Goal: Task Accomplishment & Management: Use online tool/utility

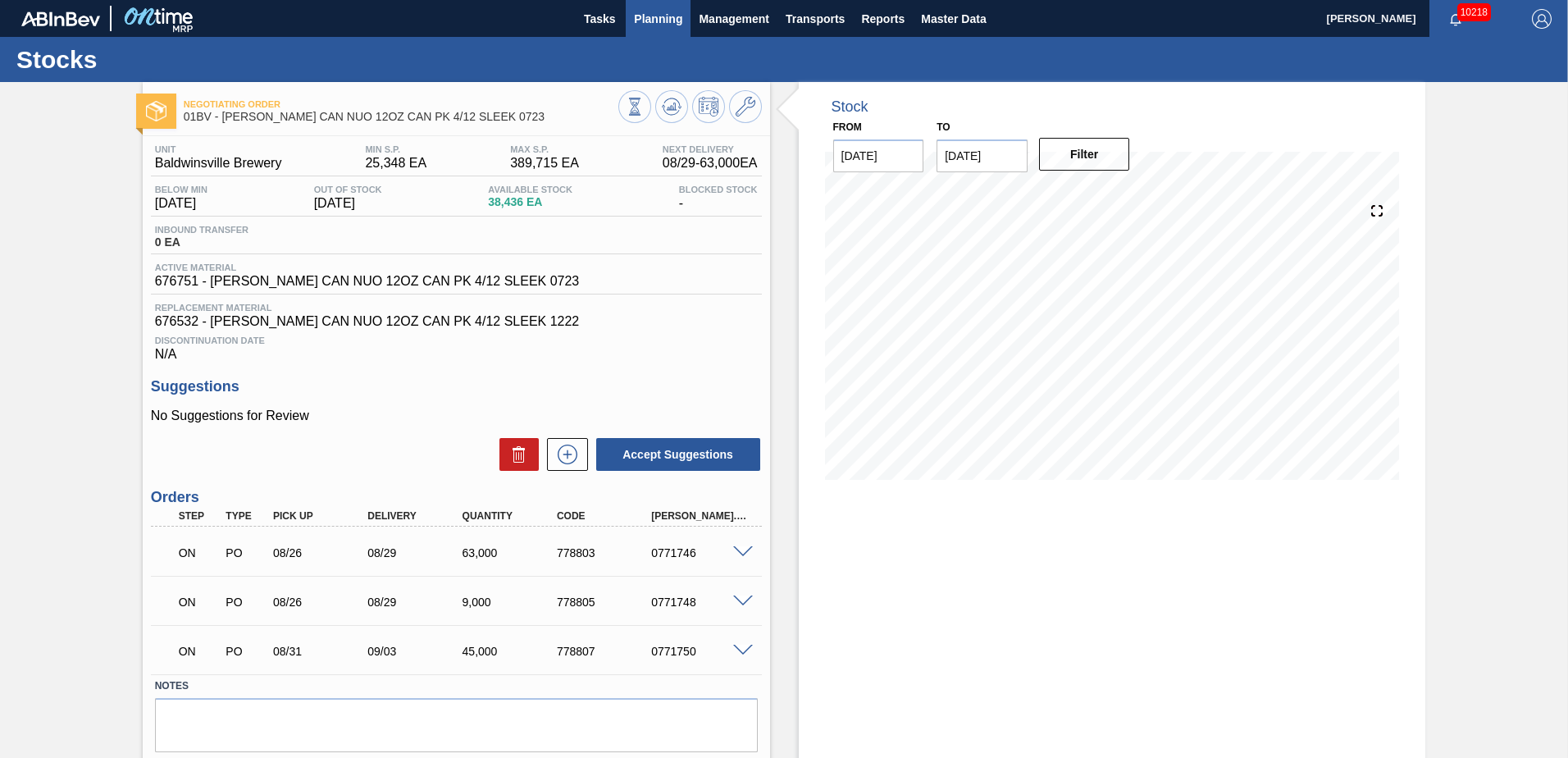
click at [656, 23] on span "Planning" at bounding box center [658, 19] width 48 height 20
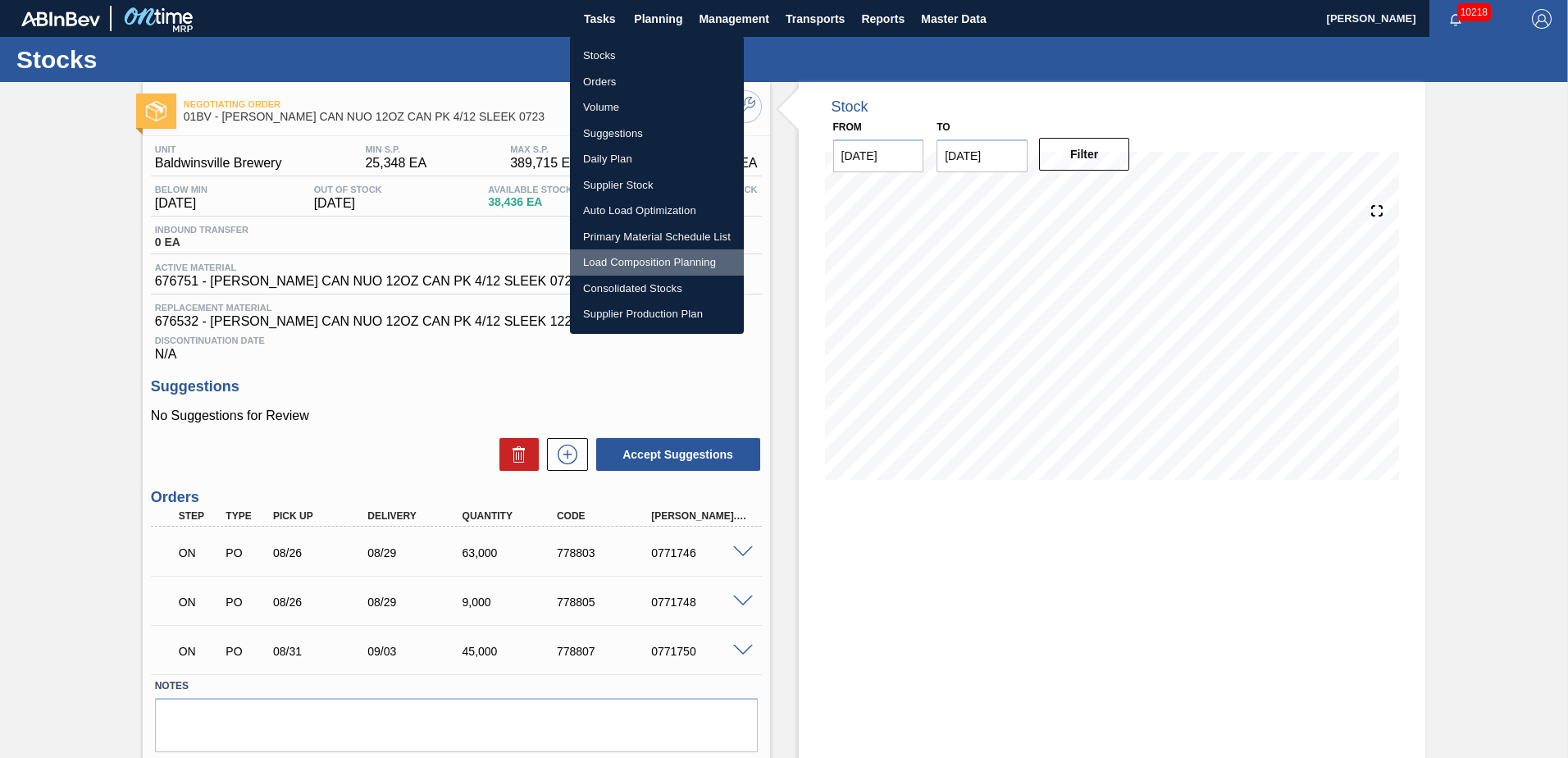
click at [642, 261] on li "Load Composition Planning" at bounding box center [656, 262] width 174 height 26
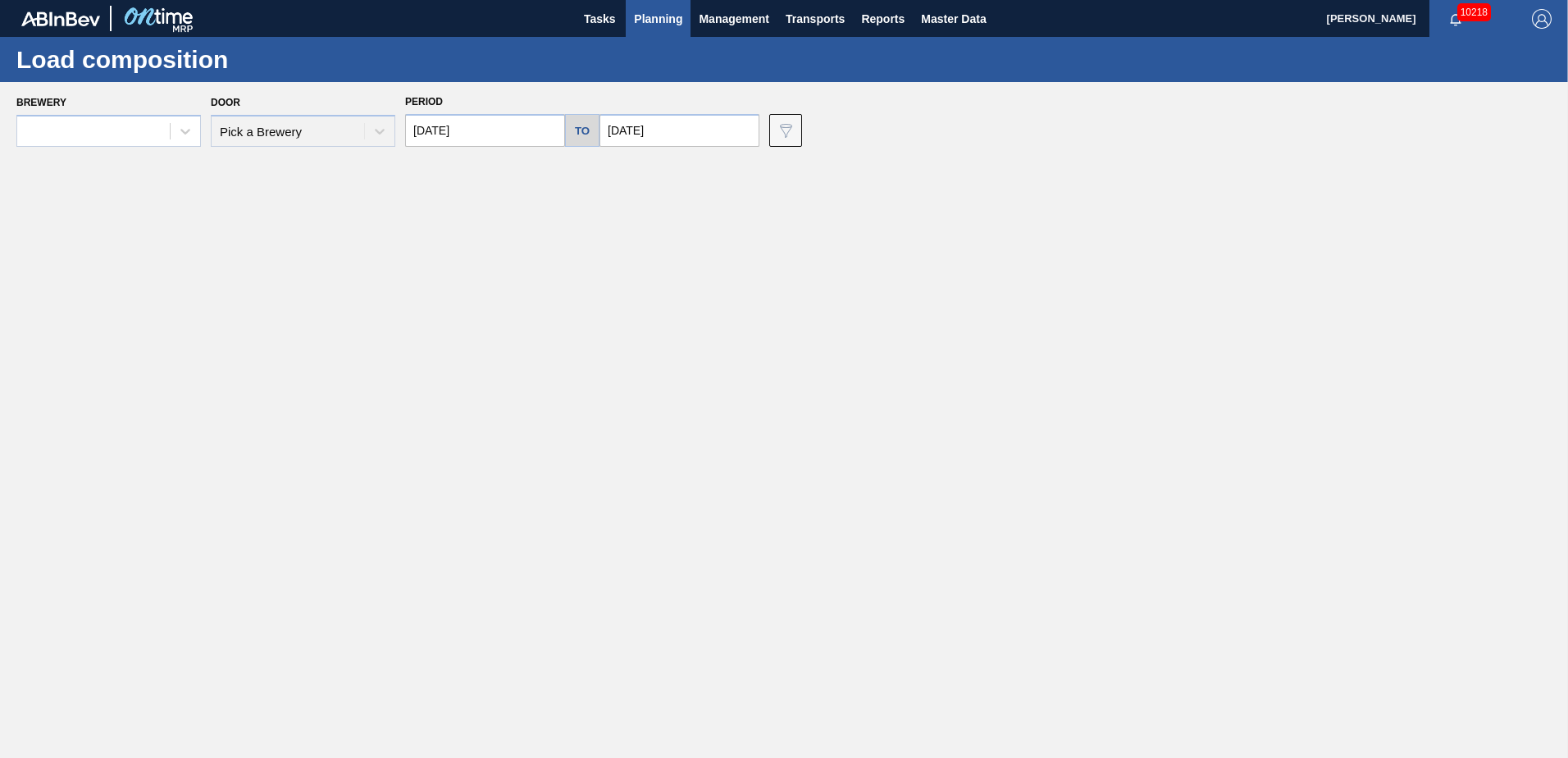
click at [537, 135] on input "[DATE]" at bounding box center [485, 130] width 160 height 33
click at [172, 131] on div at bounding box center [185, 131] width 30 height 30
click at [144, 186] on div "No options" at bounding box center [108, 170] width 185 height 35
click at [142, 320] on main "Tasks Planning Management Transports Reports Master Data [PERSON_NAME] 10218 Ma…" at bounding box center [784, 379] width 1568 height 758
click at [512, 247] on main "Tasks Planning Management Transports Reports Master Data [PERSON_NAME] 10218 Ma…" at bounding box center [784, 379] width 1568 height 758
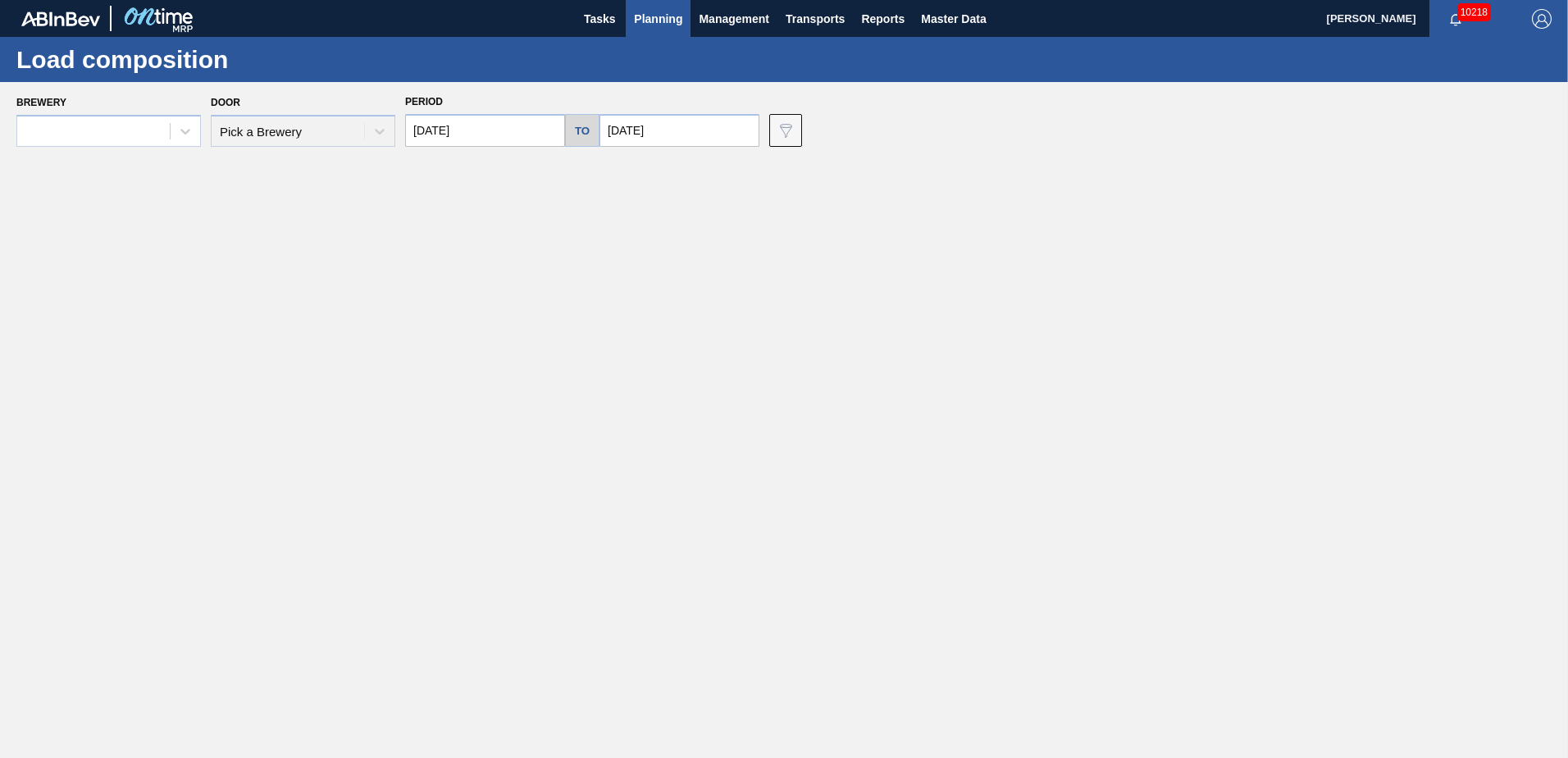
click at [1540, 21] on img "button" at bounding box center [1541, 19] width 19 height 20
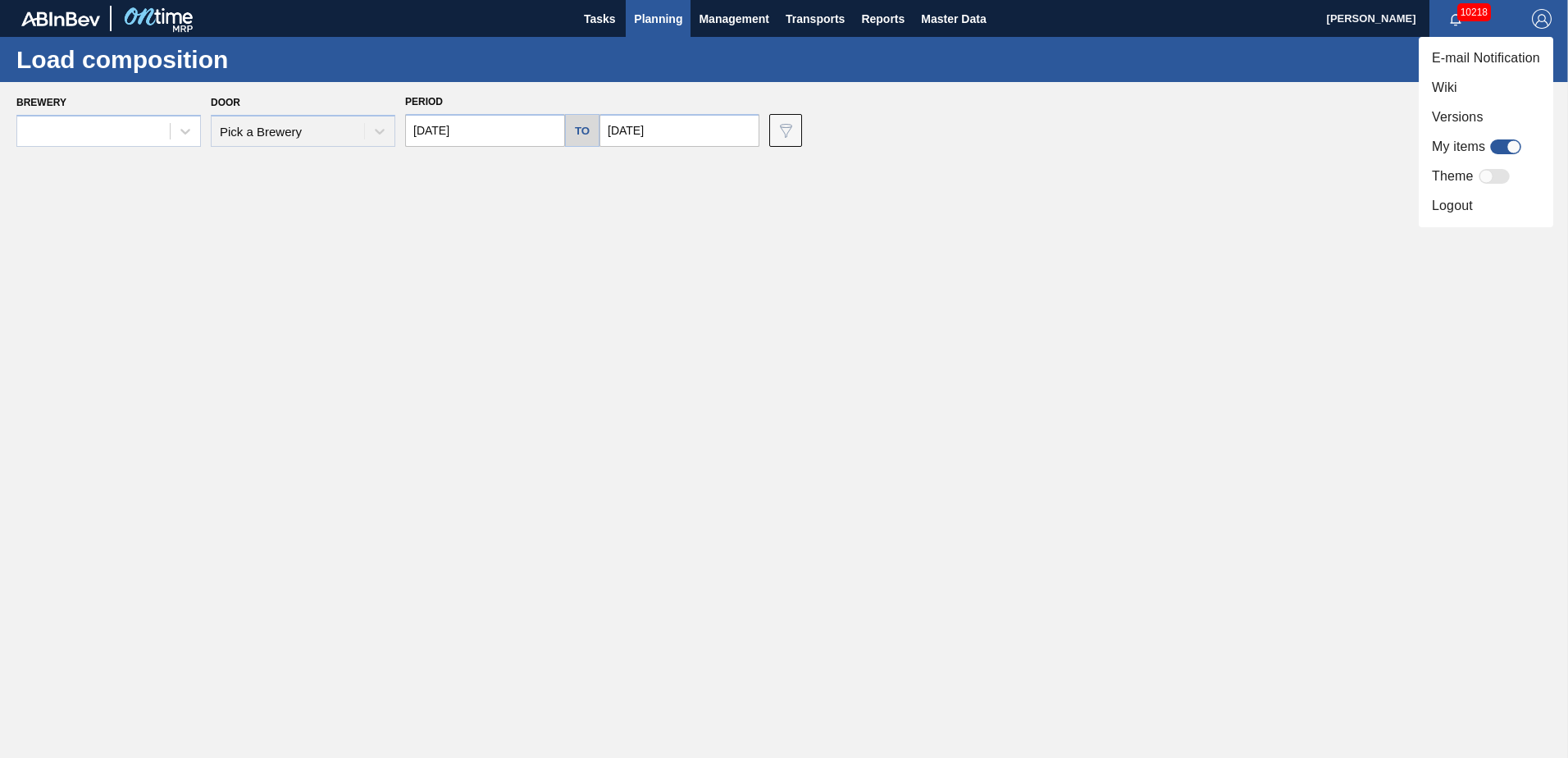
click at [1445, 212] on li "Logout" at bounding box center [1486, 205] width 135 height 30
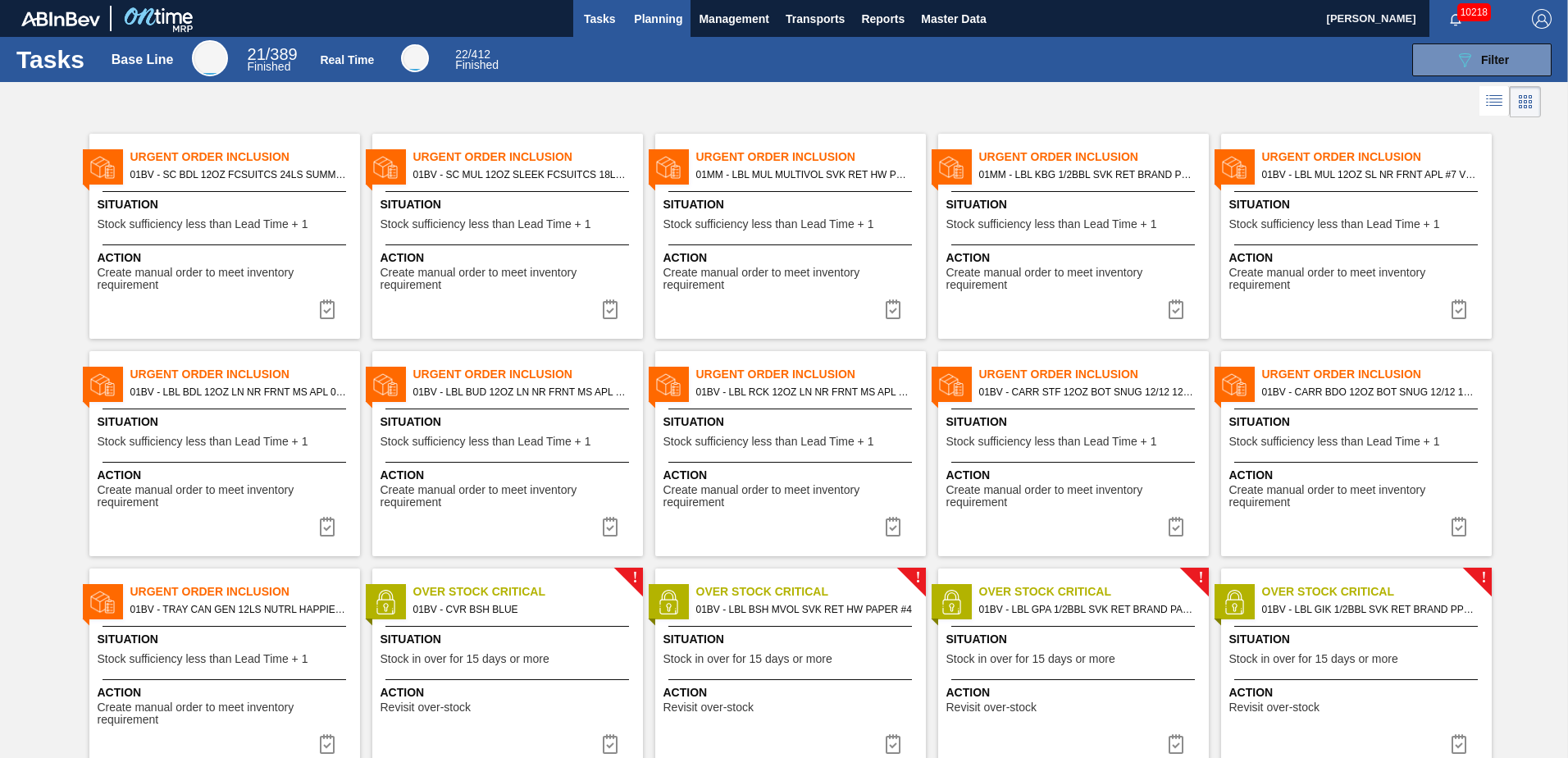
click at [653, 21] on span "Planning" at bounding box center [658, 19] width 48 height 20
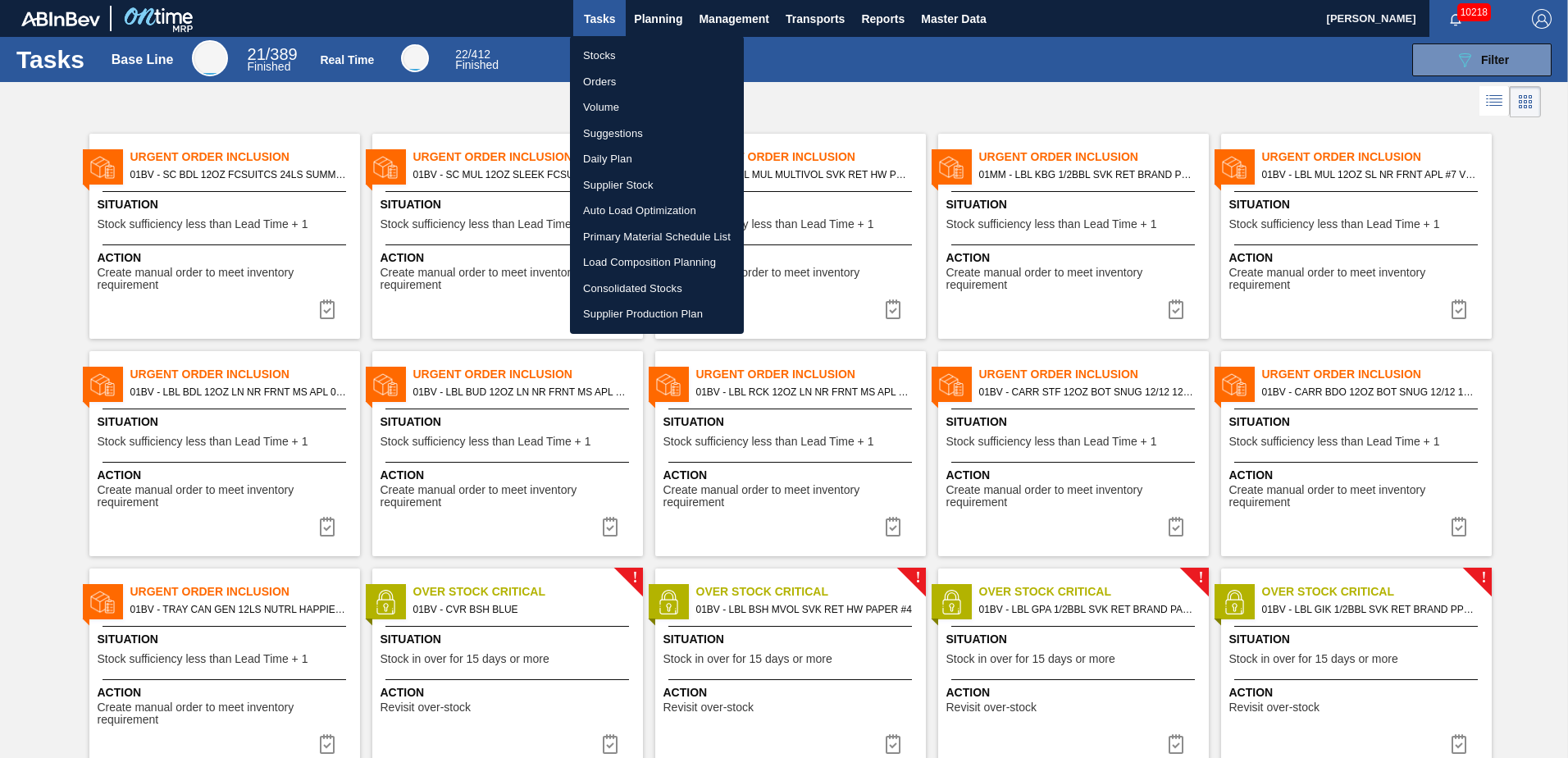
click at [633, 261] on li "Load Composition Planning" at bounding box center [656, 262] width 174 height 26
checkbox input "true"
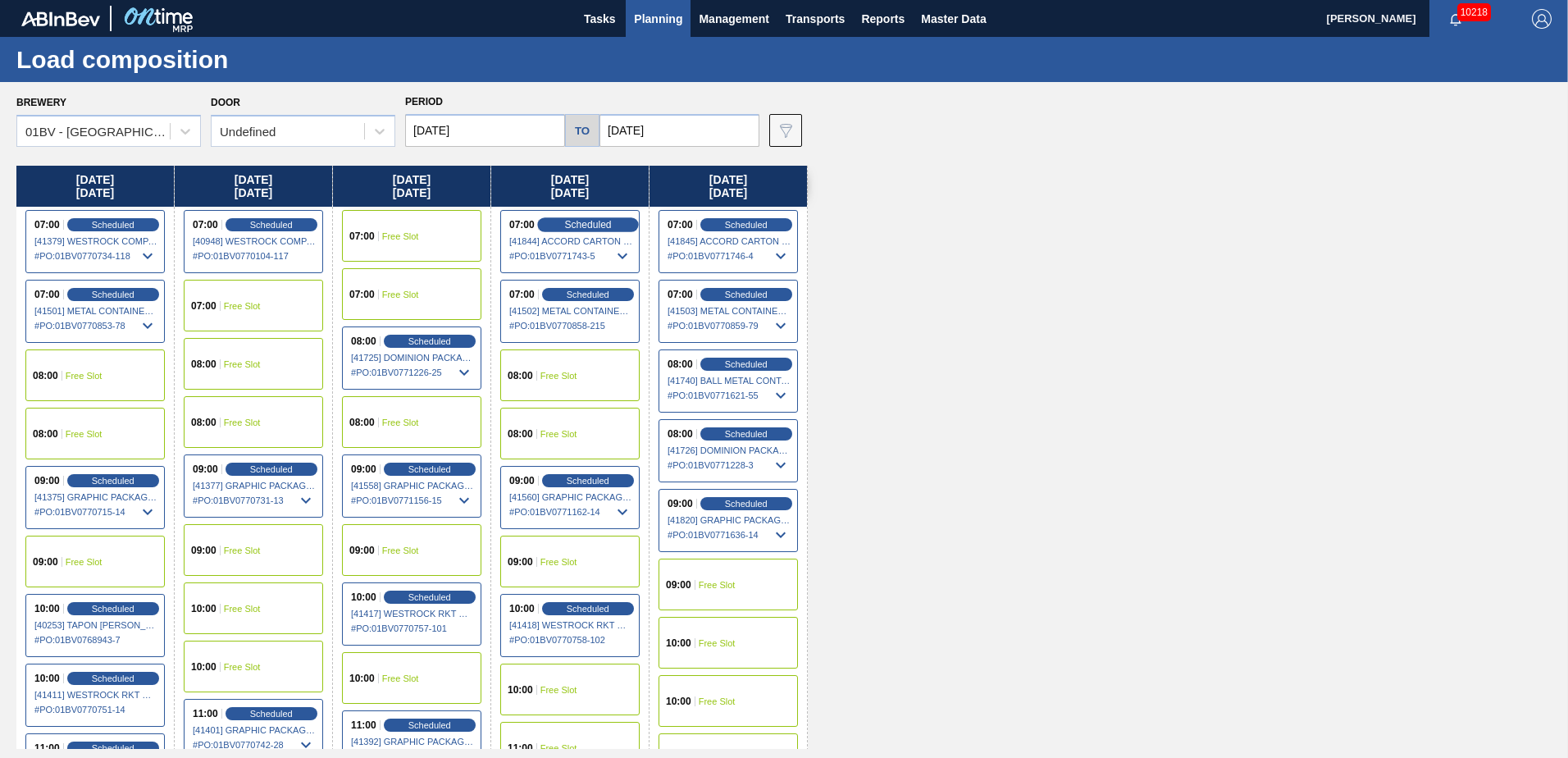
click at [578, 223] on span "Scheduled" at bounding box center [587, 224] width 47 height 11
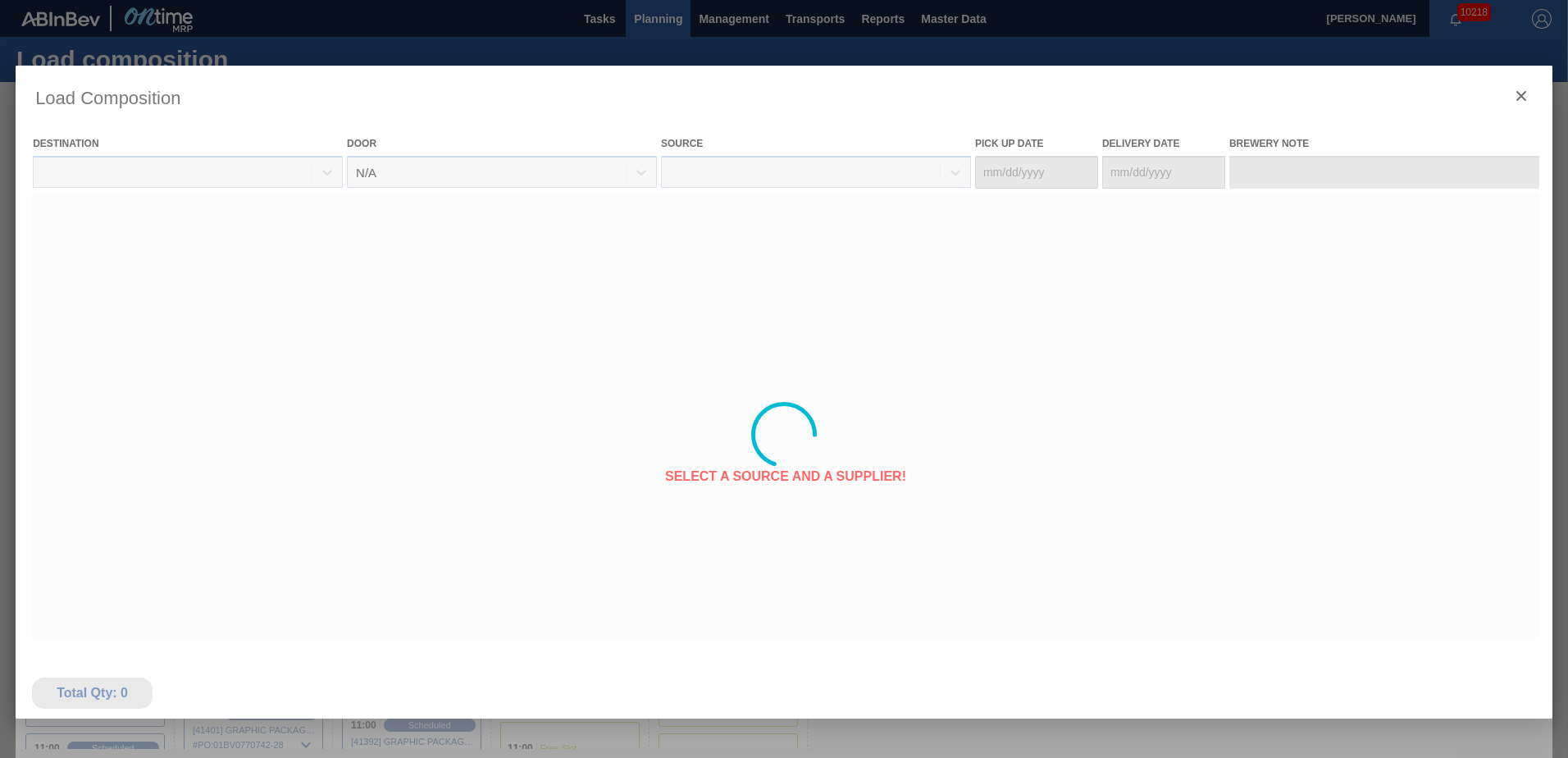
type Date "[DATE]"
type Date "08/28/2025"
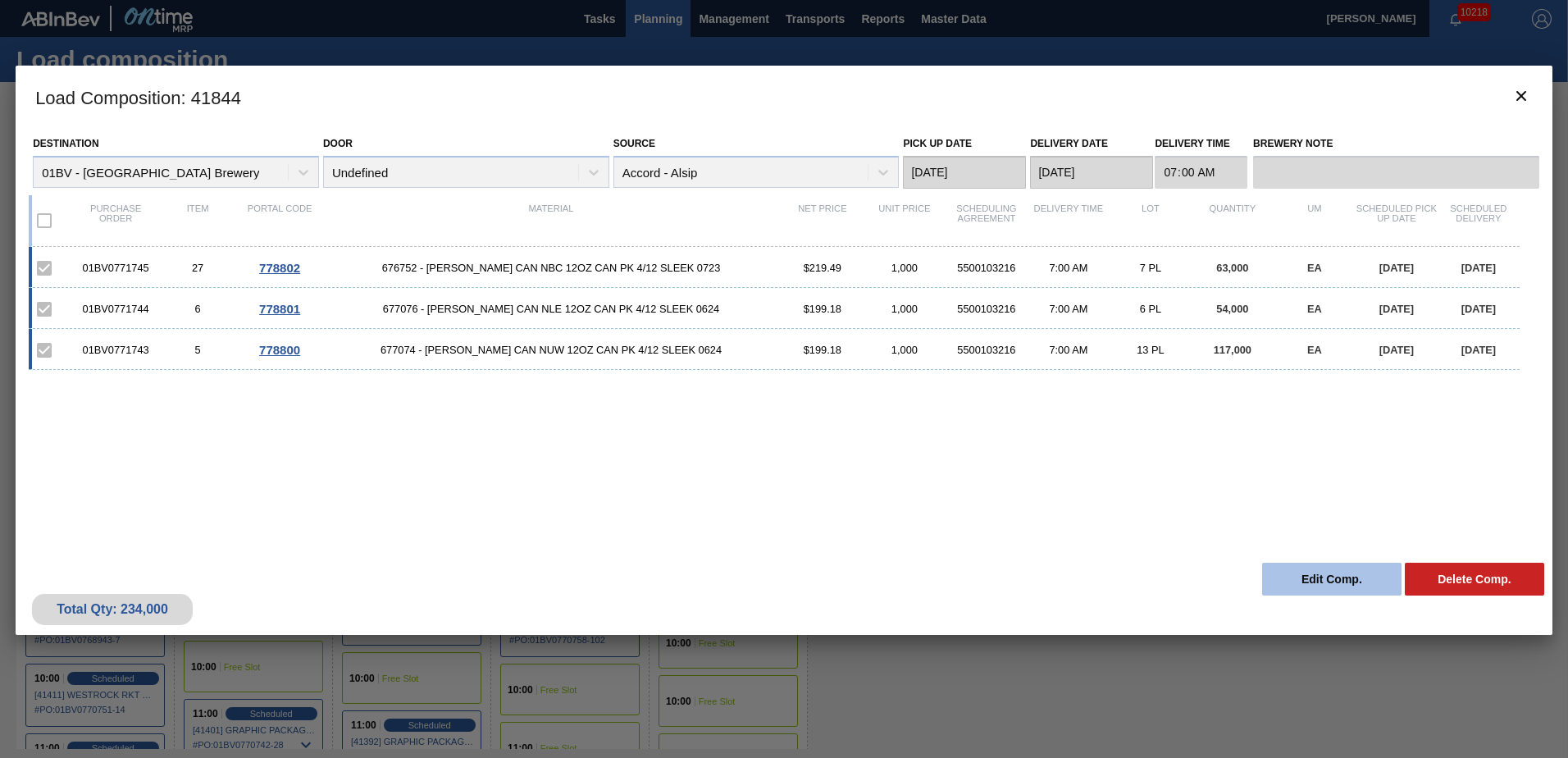
click at [1311, 582] on button "Edit Comp." at bounding box center [1332, 579] width 139 height 33
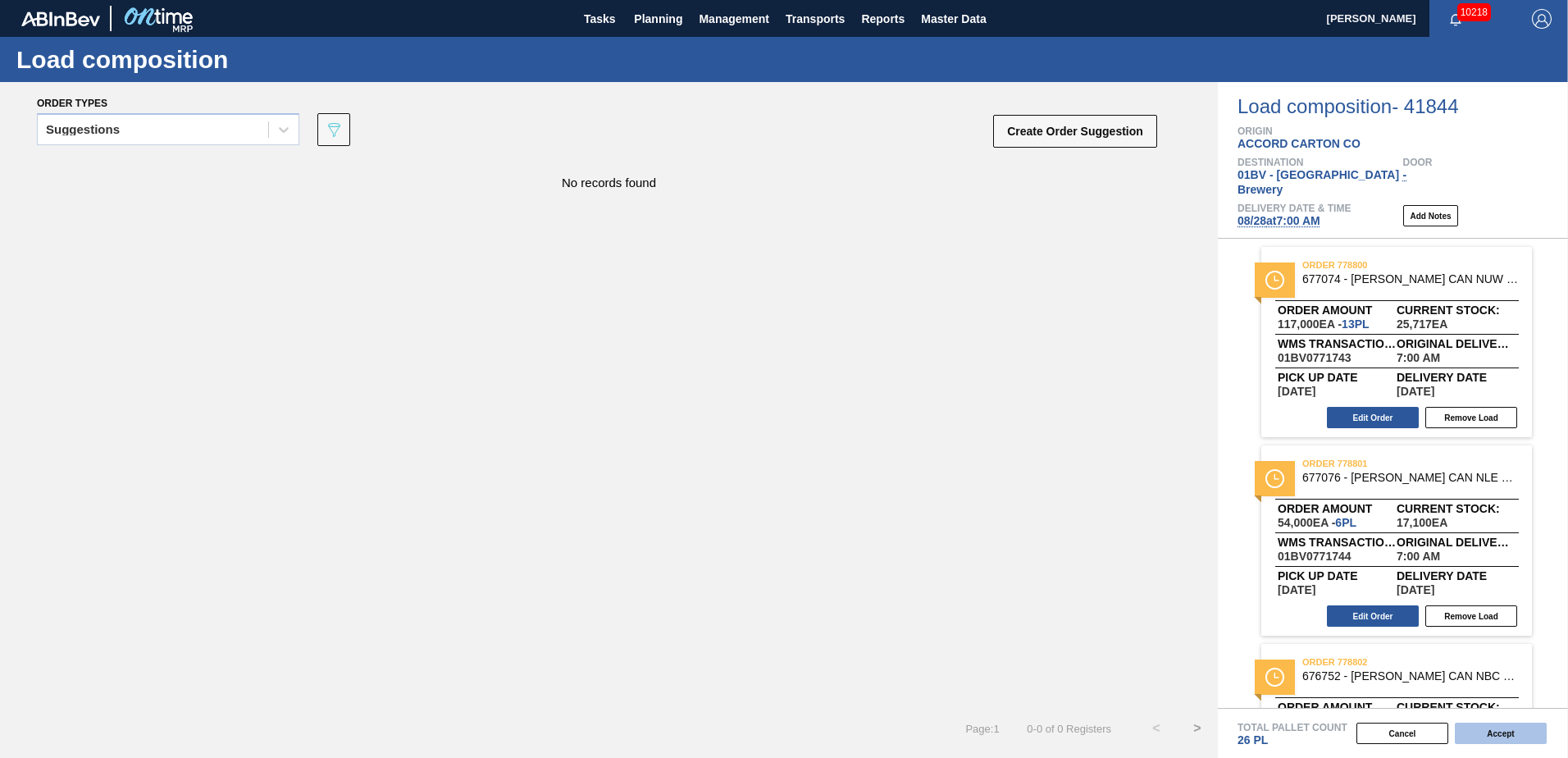
click at [1501, 736] on button "Accept" at bounding box center [1500, 733] width 92 height 21
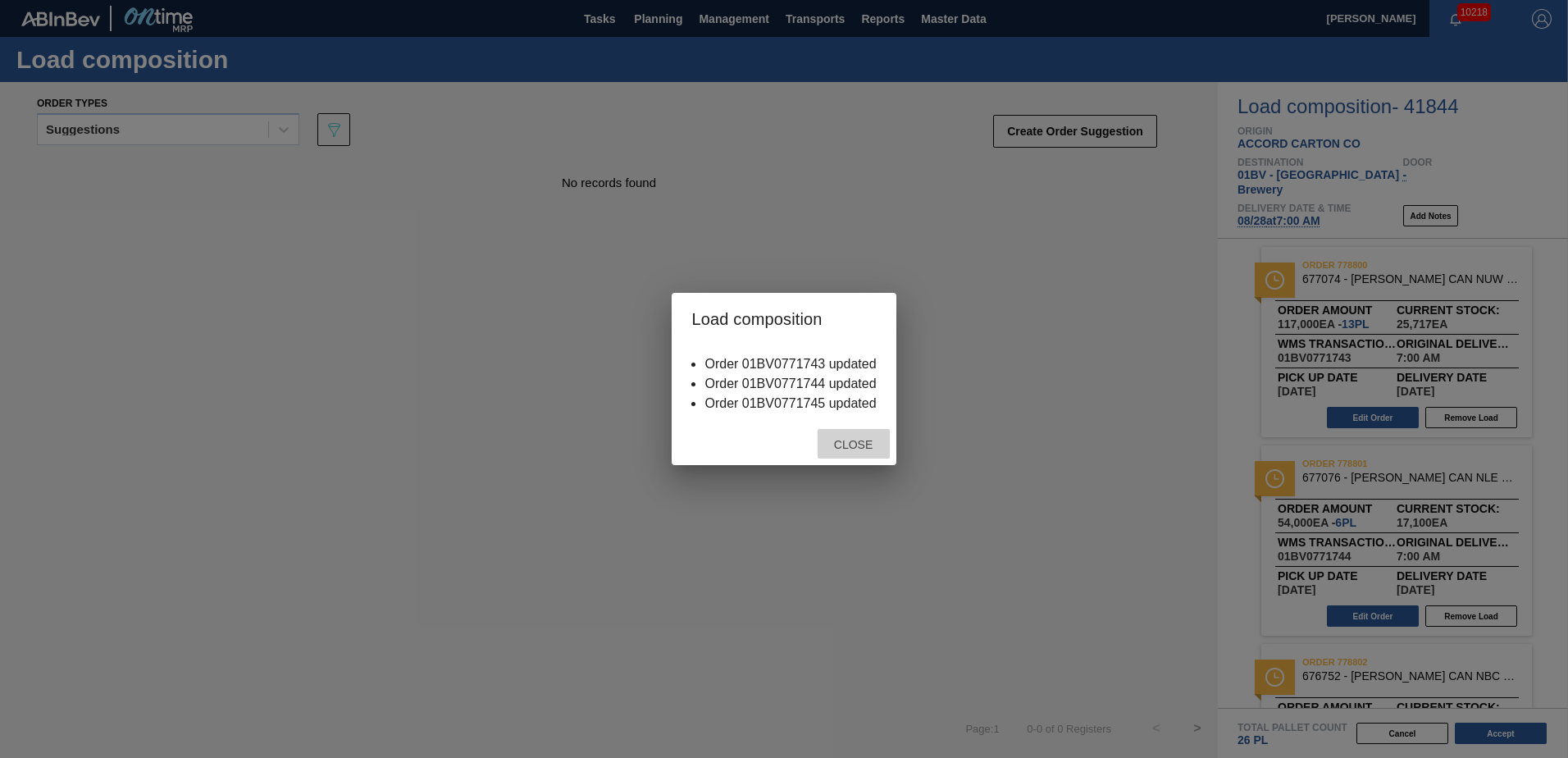
click at [845, 447] on span "Close" at bounding box center [854, 444] width 64 height 13
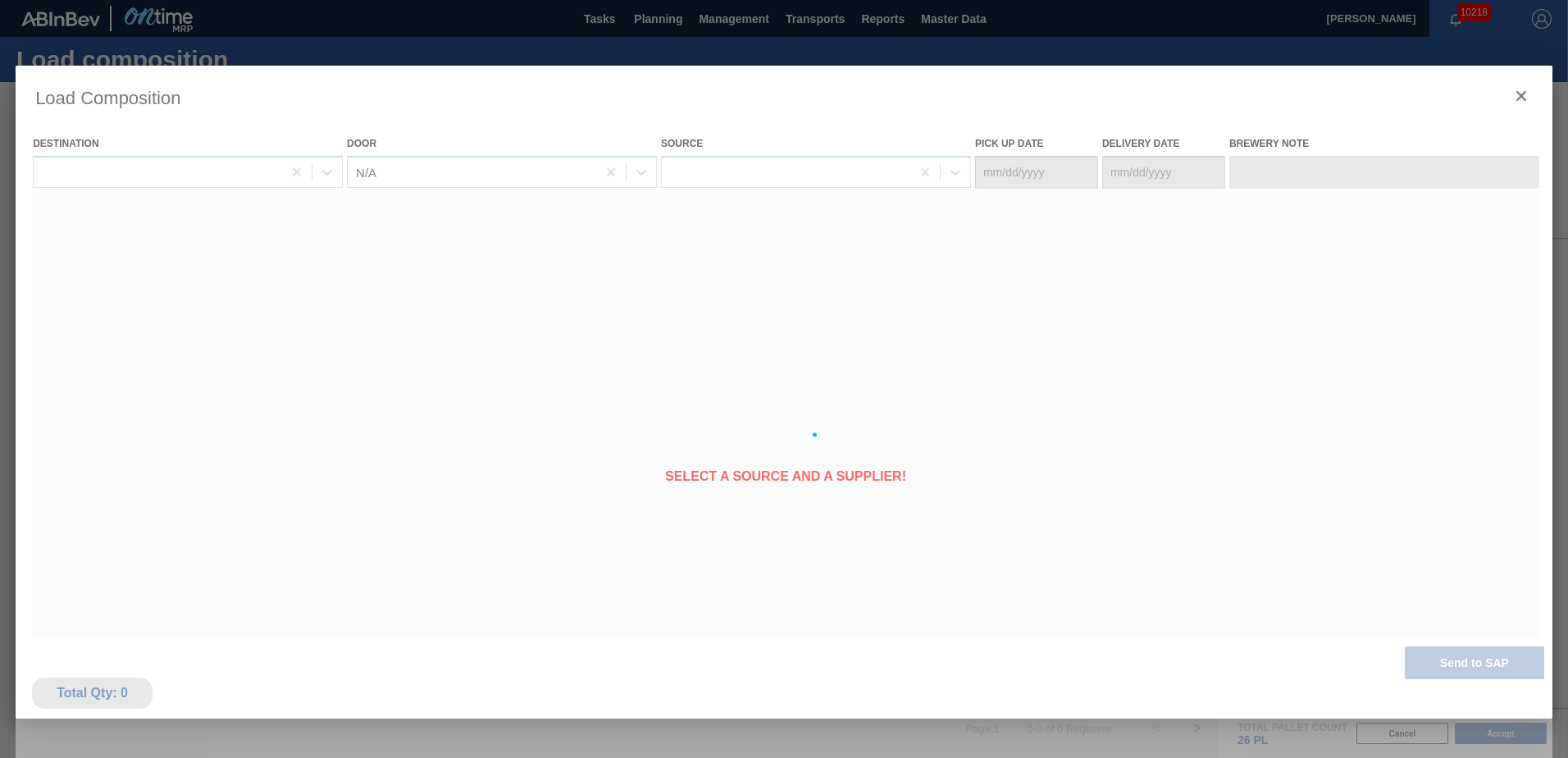
type Date "[DATE]"
type Date "08/28/2025"
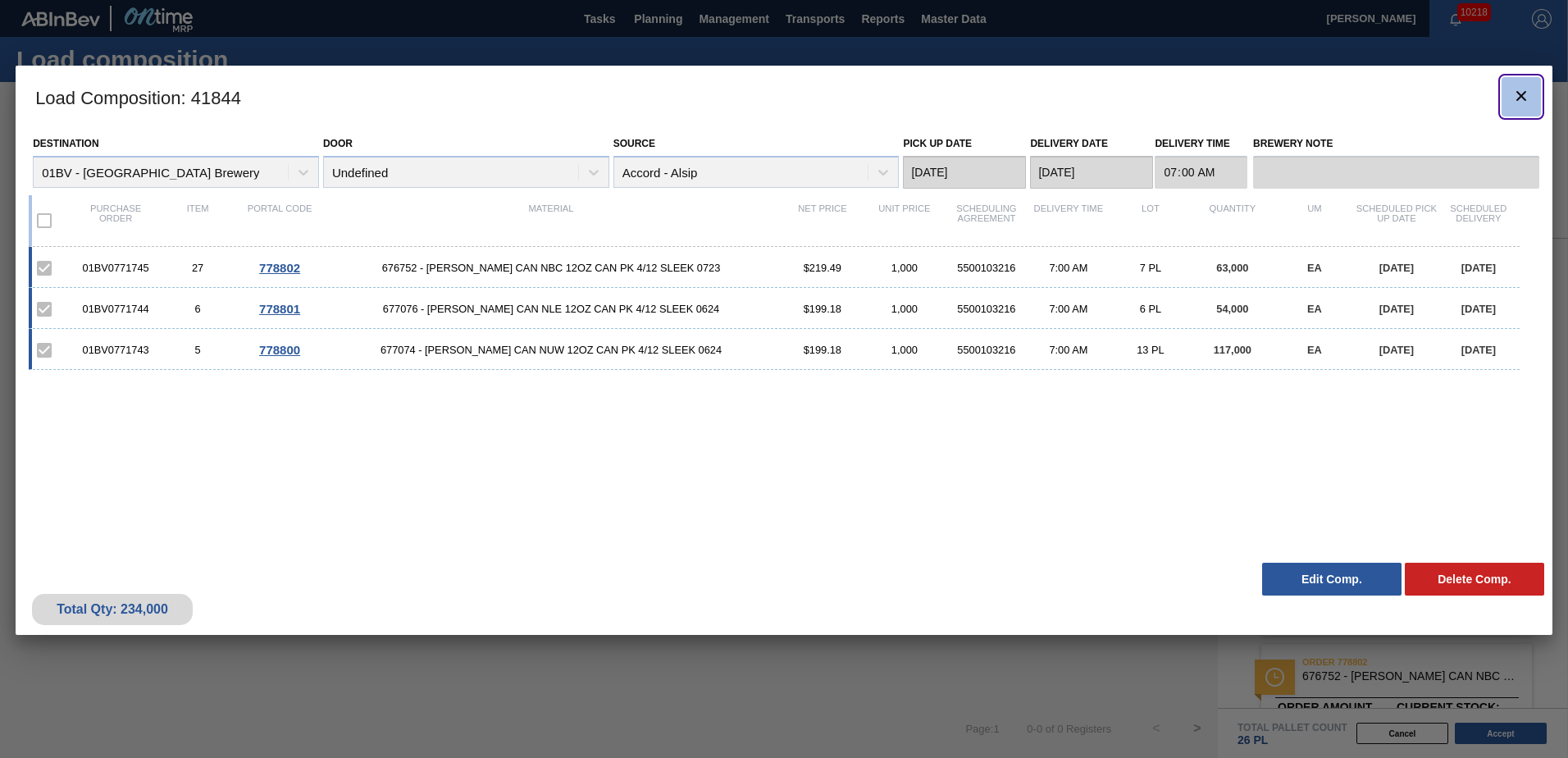
click at [1522, 92] on icon "botão de ícone" at bounding box center [1521, 96] width 19 height 20
